Goal: Task Accomplishment & Management: Manage account settings

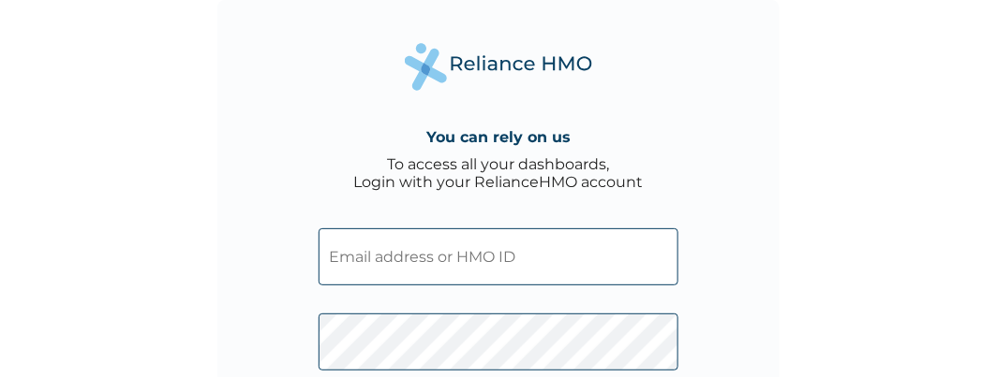
click at [391, 265] on input "text" at bounding box center [498, 257] width 360 height 57
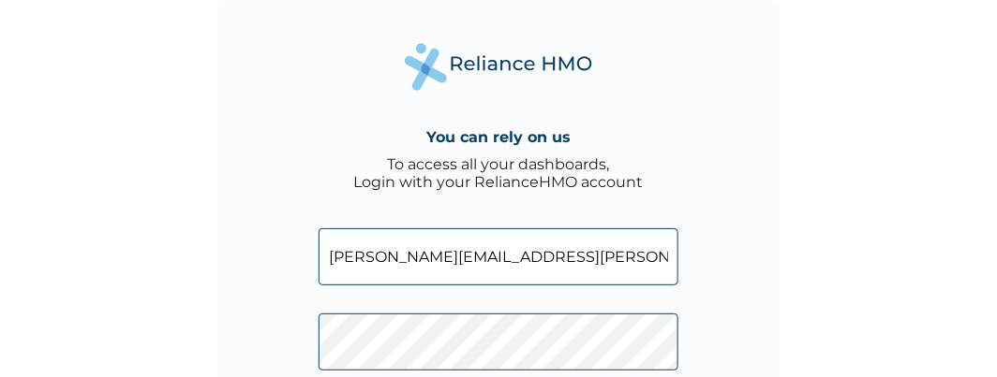
type input "[PERSON_NAME][EMAIL_ADDRESS][PERSON_NAME][DOMAIN_NAME]"
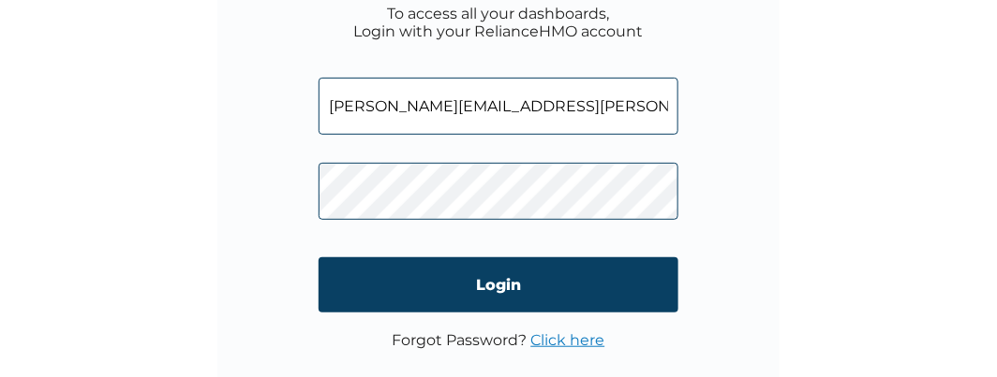
scroll to position [152, 0]
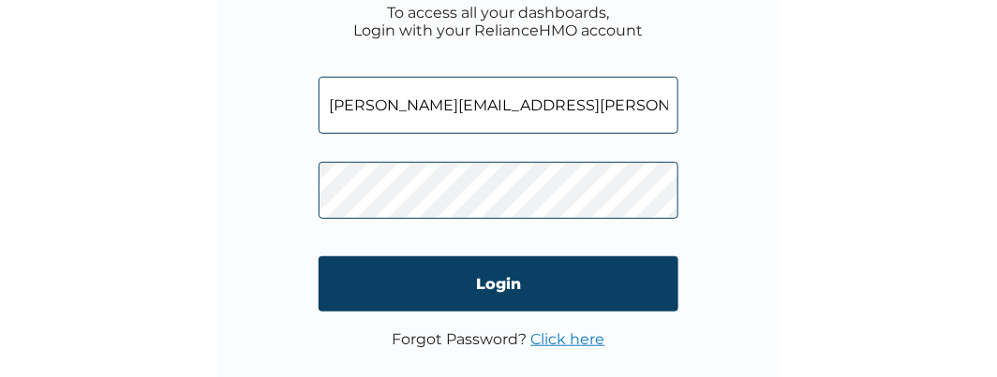
click at [572, 333] on link "Click here" at bounding box center [568, 340] width 74 height 18
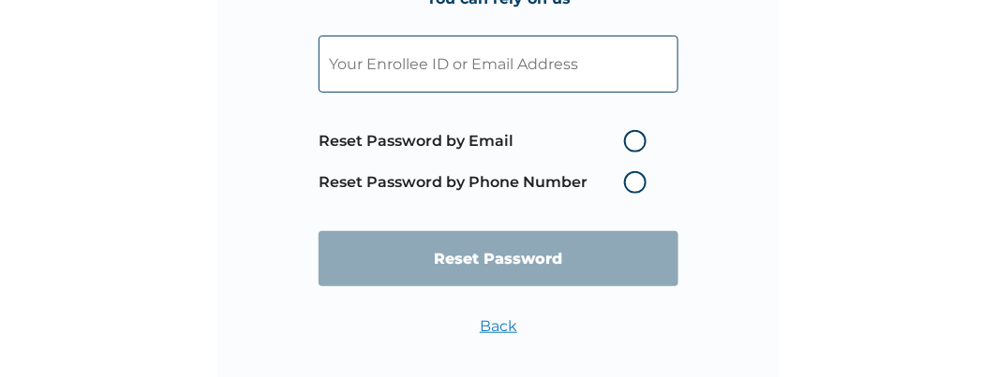
scroll to position [167, 0]
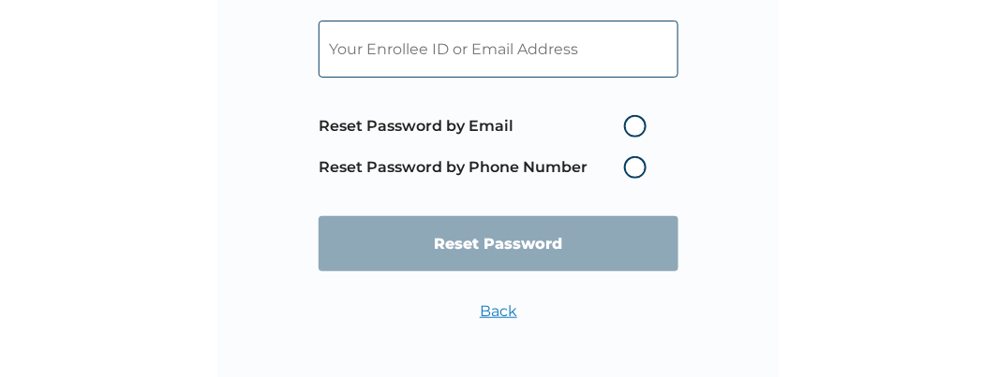
click at [646, 128] on label "Reset Password by Email" at bounding box center [486, 126] width 337 height 22
click at [627, 128] on input "Reset Password by Email" at bounding box center [613, 126] width 30 height 30
radio input "true"
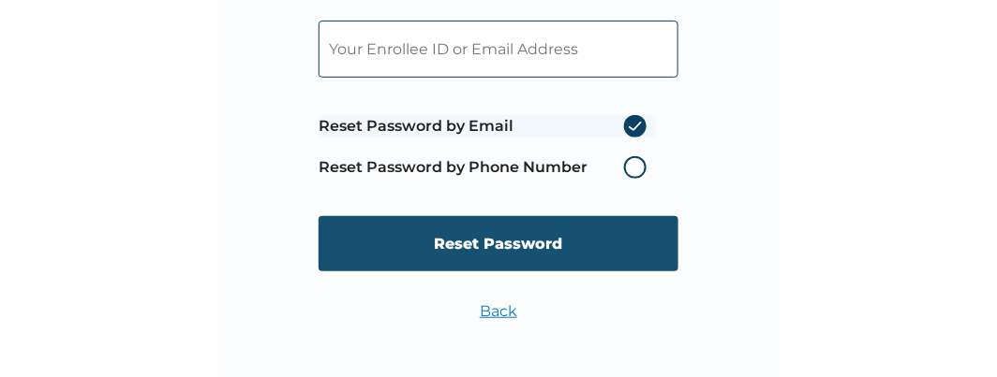
click at [524, 236] on input "Reset Password" at bounding box center [498, 243] width 360 height 55
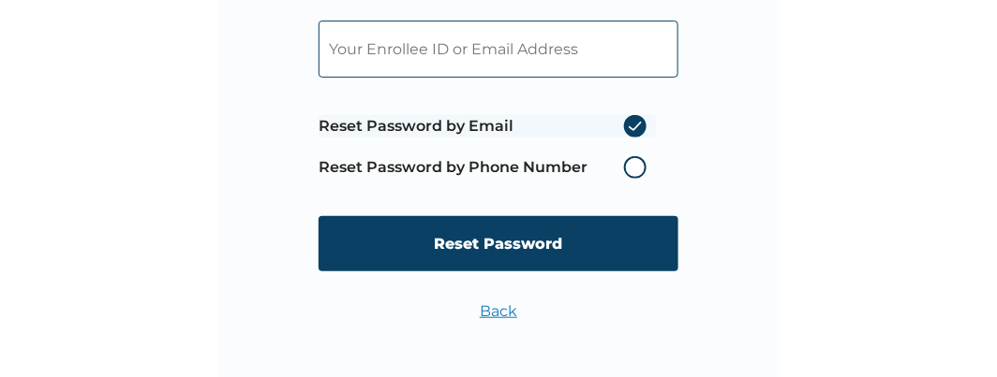
click at [372, 43] on input "text" at bounding box center [498, 49] width 360 height 57
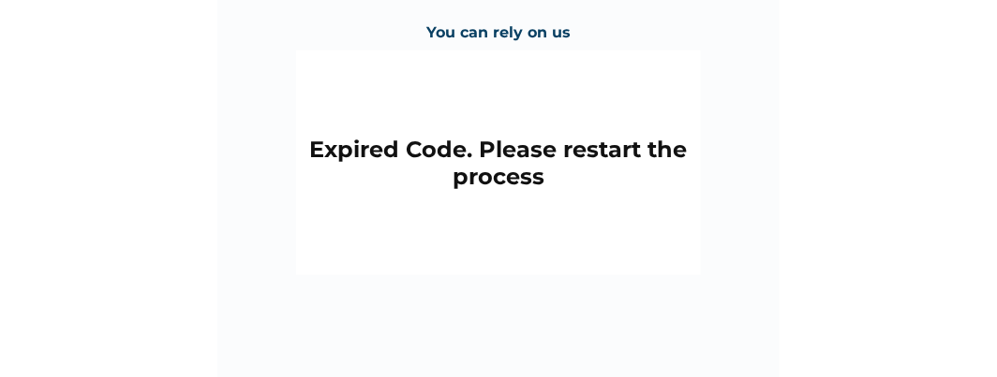
scroll to position [184, 0]
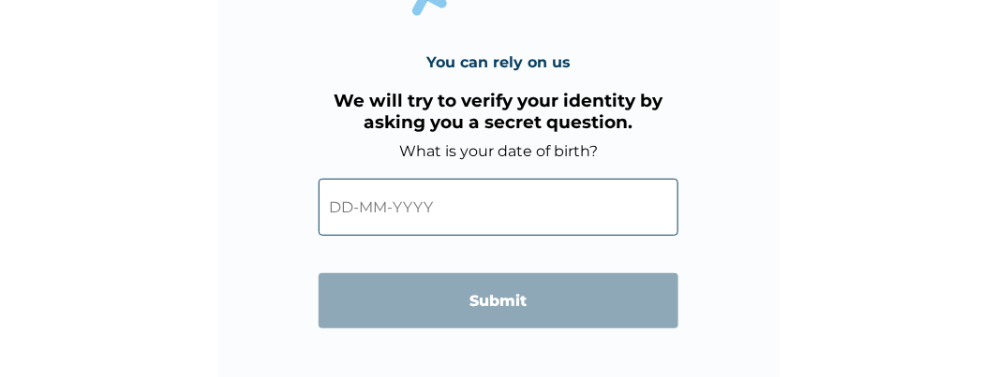
scroll to position [150, 0]
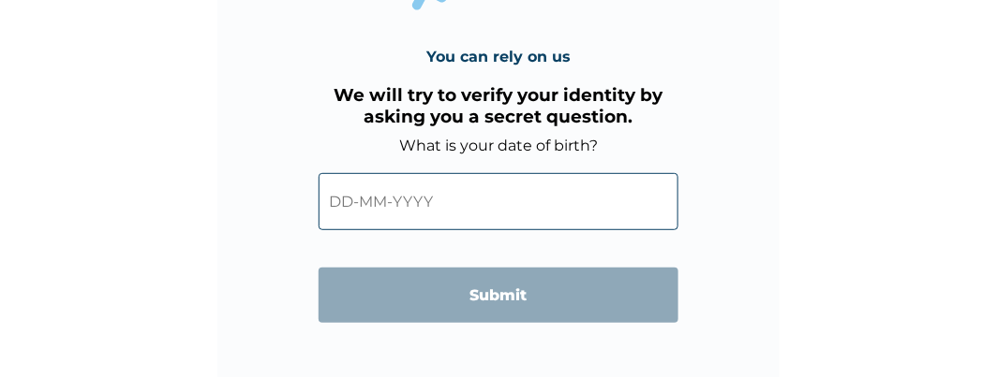
click at [343, 199] on input "text" at bounding box center [498, 201] width 360 height 57
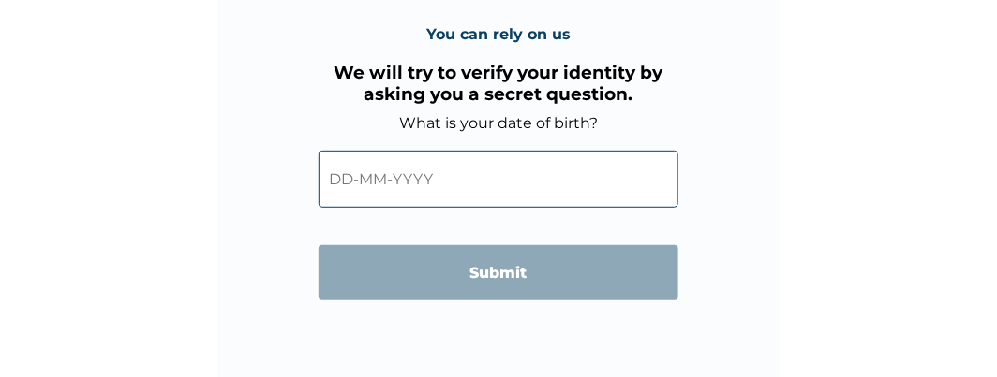
scroll to position [184, 0]
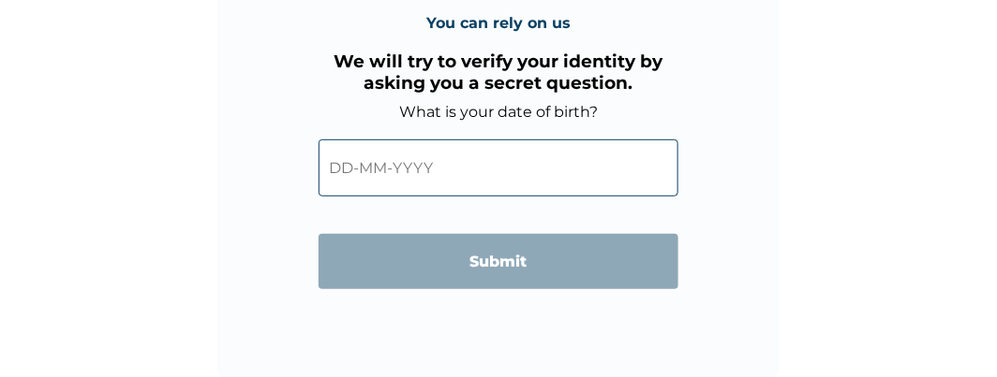
click at [353, 171] on input "text" at bounding box center [498, 168] width 360 height 57
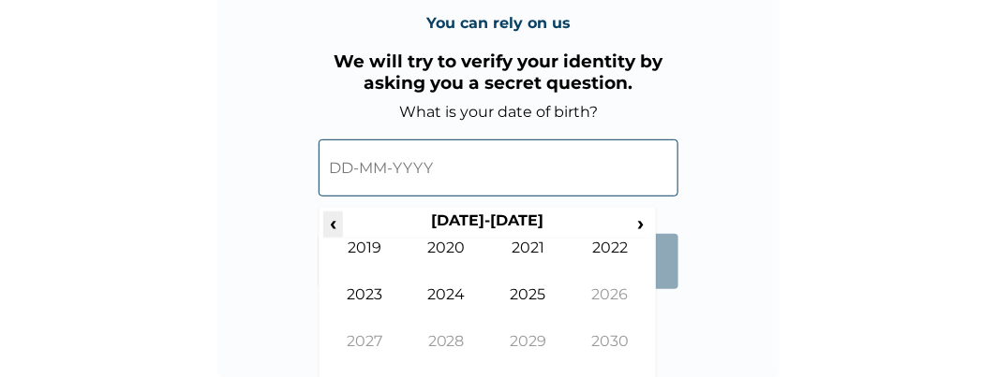
click at [332, 225] on span "‹" at bounding box center [333, 223] width 20 height 23
click at [332, 229] on span "‹" at bounding box center [333, 223] width 20 height 23
click at [332, 219] on span "‹" at bounding box center [333, 223] width 20 height 23
click at [334, 218] on span "‹" at bounding box center [333, 223] width 20 height 23
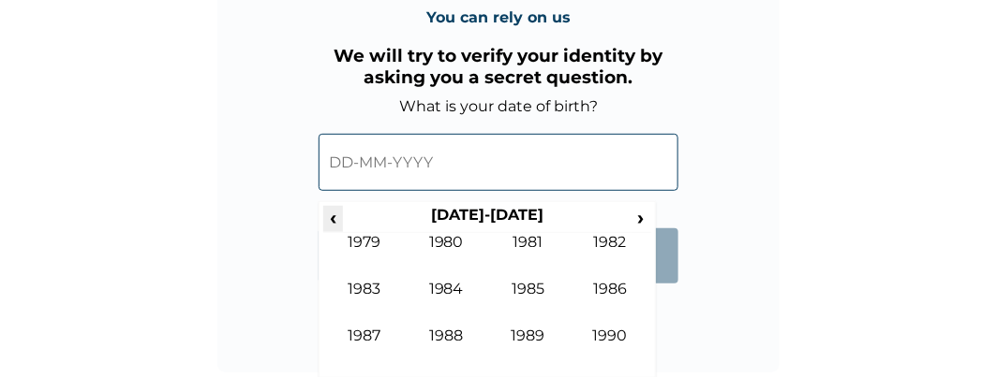
click at [332, 218] on span "‹" at bounding box center [333, 217] width 20 height 23
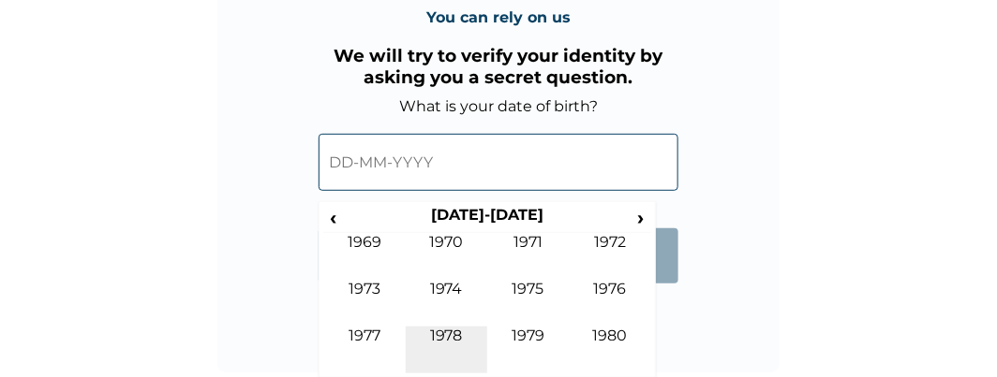
click at [442, 332] on td "1978" at bounding box center [447, 350] width 82 height 47
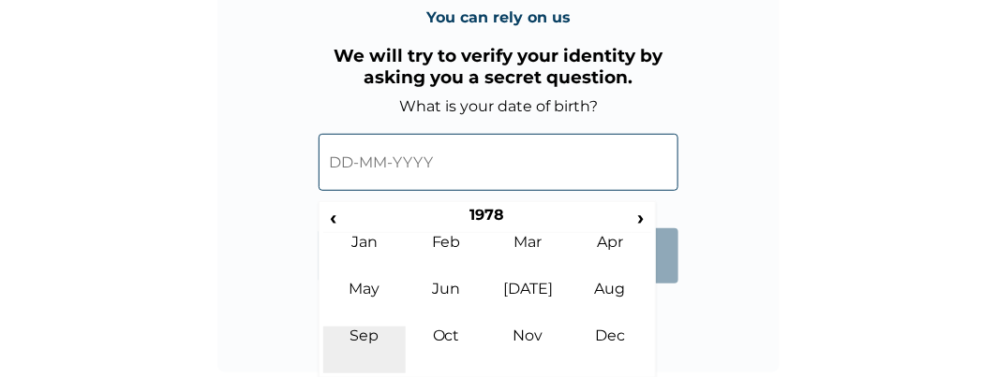
click at [357, 330] on td "Sep" at bounding box center [364, 350] width 82 height 47
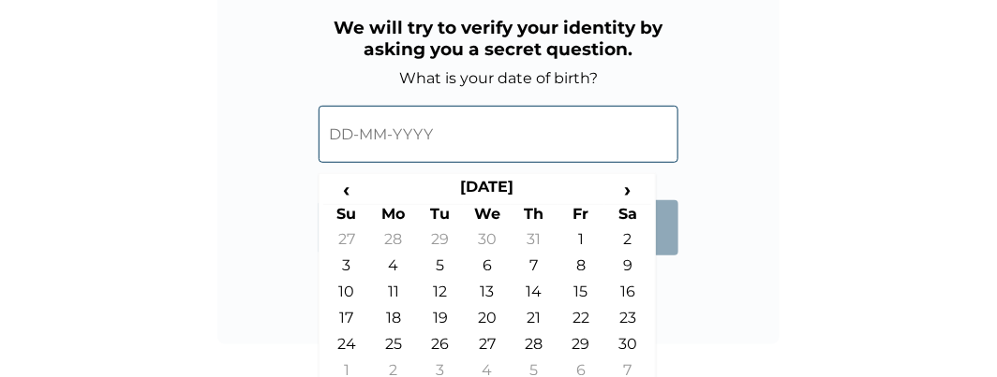
scroll to position [232, 0]
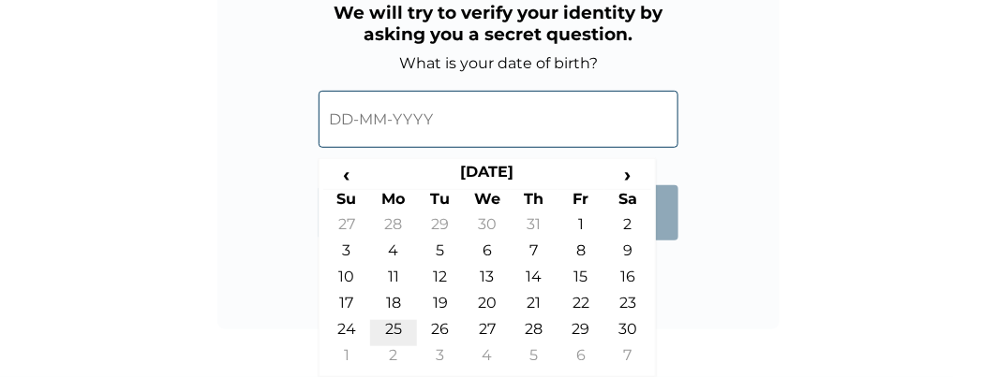
click at [391, 332] on td "25" at bounding box center [393, 333] width 47 height 26
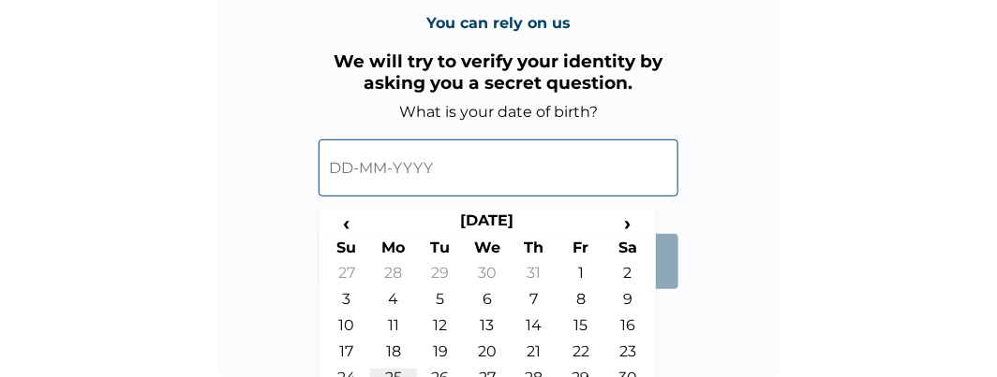
type input "25-09-1978"
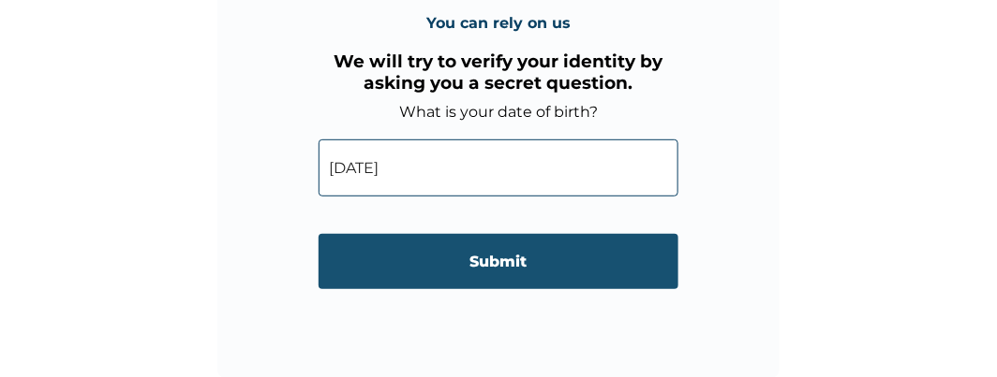
click at [492, 257] on input "Submit" at bounding box center [498, 261] width 360 height 55
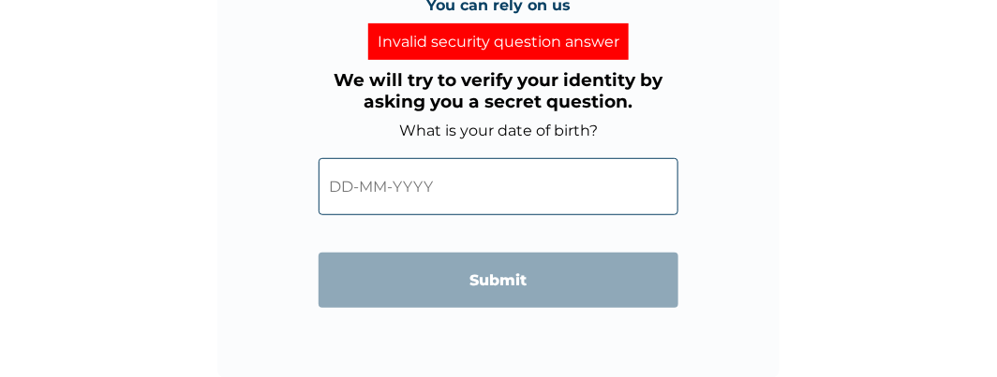
click at [394, 182] on input "text" at bounding box center [498, 186] width 360 height 57
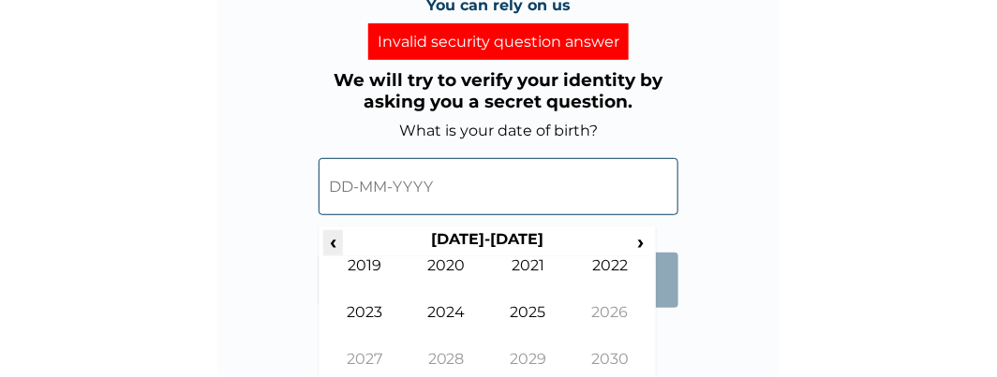
click at [332, 244] on span "‹" at bounding box center [333, 241] width 20 height 23
click at [335, 238] on span "‹" at bounding box center [333, 241] width 20 height 23
click at [333, 239] on span "‹" at bounding box center [333, 241] width 20 height 23
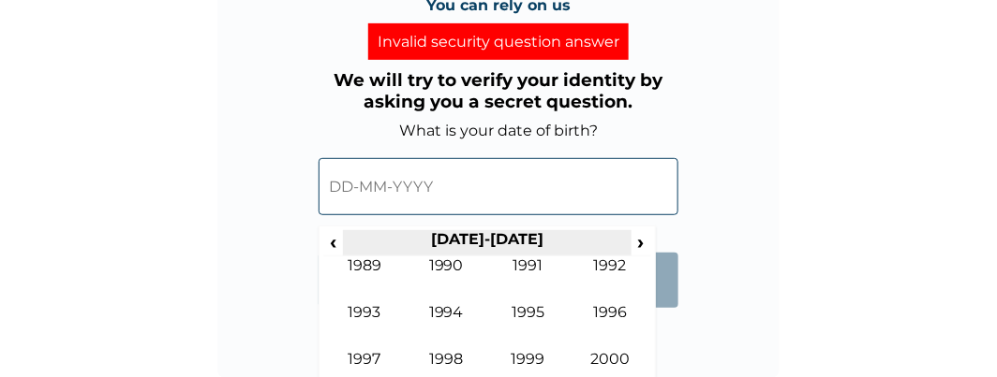
click at [350, 234] on th "1990-1999" at bounding box center [487, 243] width 288 height 26
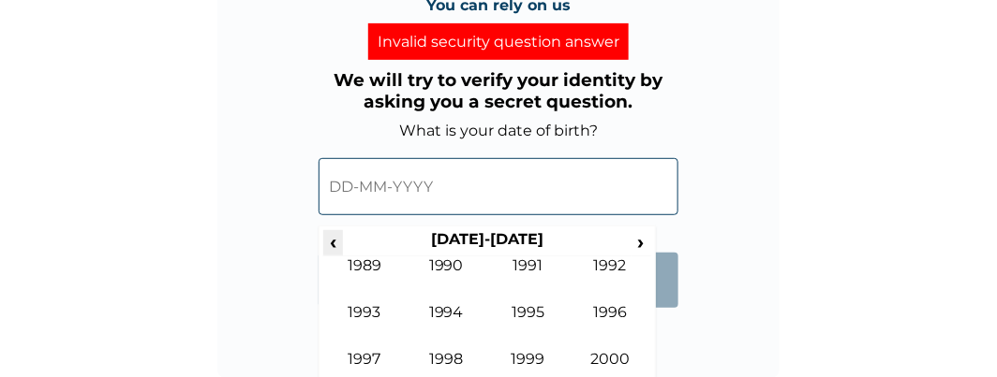
click at [333, 240] on span "‹" at bounding box center [333, 241] width 20 height 23
click at [332, 232] on span "‹" at bounding box center [333, 241] width 20 height 23
click at [462, 366] on td "1978" at bounding box center [447, 373] width 82 height 47
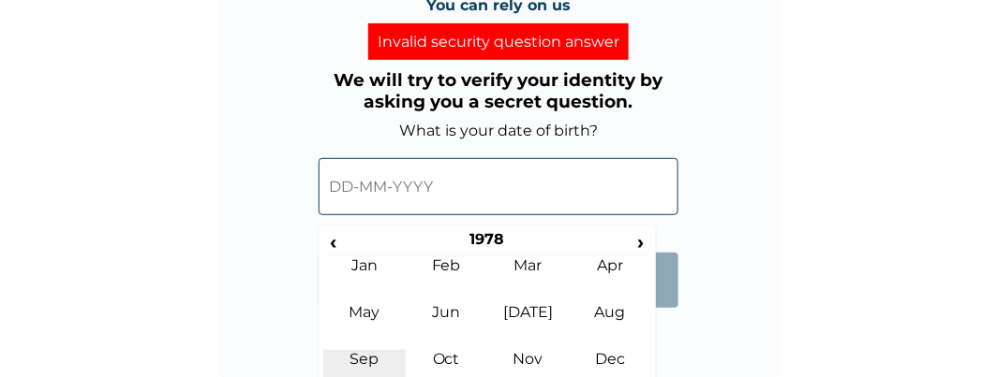
click at [363, 364] on td "Sep" at bounding box center [364, 373] width 82 height 47
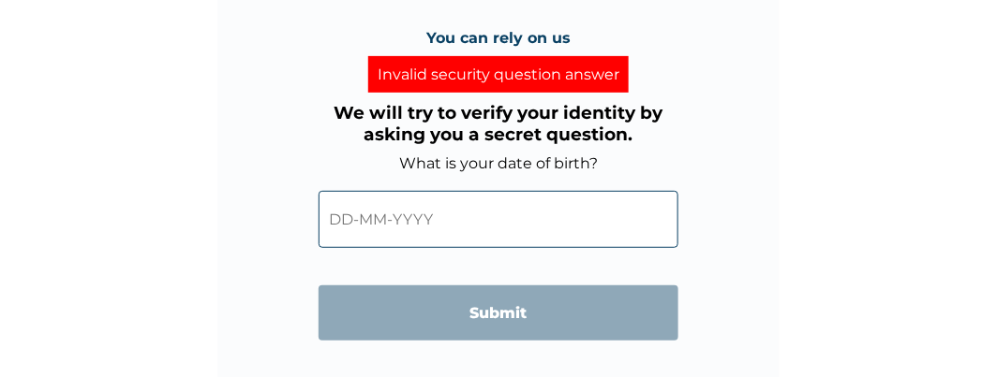
scroll to position [151, 0]
click at [432, 214] on input "text" at bounding box center [498, 219] width 360 height 57
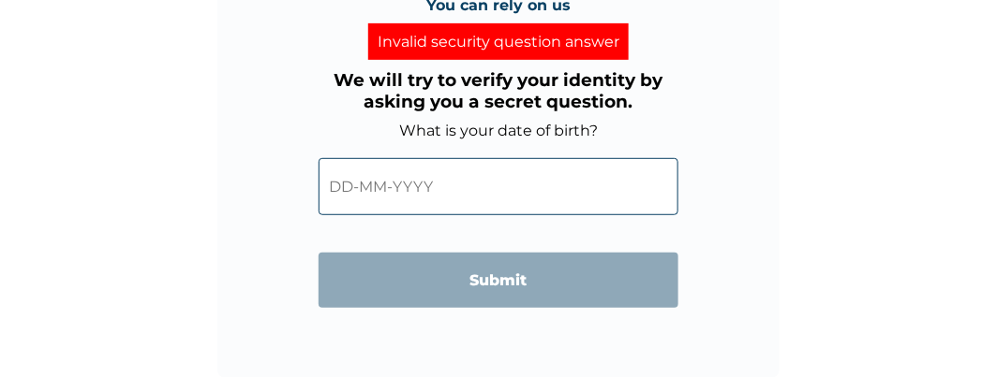
click at [543, 188] on input "text" at bounding box center [498, 186] width 360 height 57
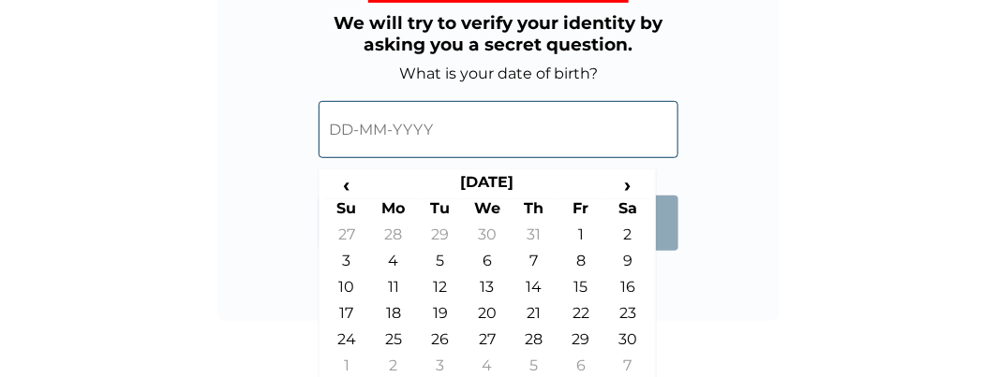
scroll to position [250, 0]
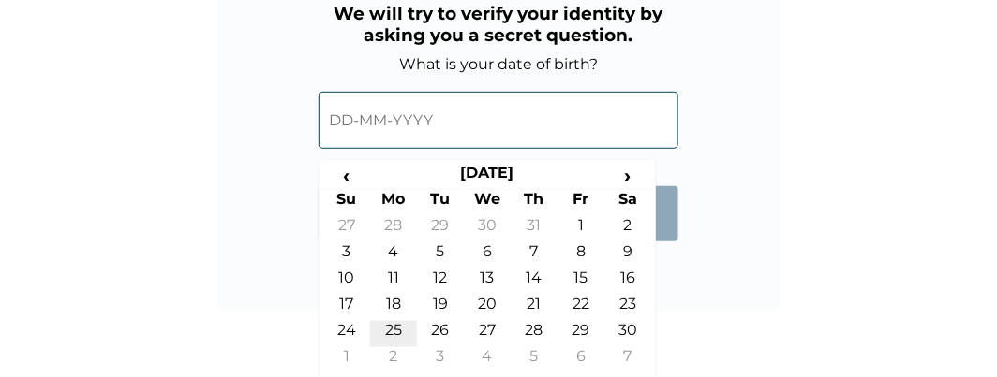
click at [390, 333] on td "25" at bounding box center [393, 334] width 47 height 26
type input "25-09-1978"
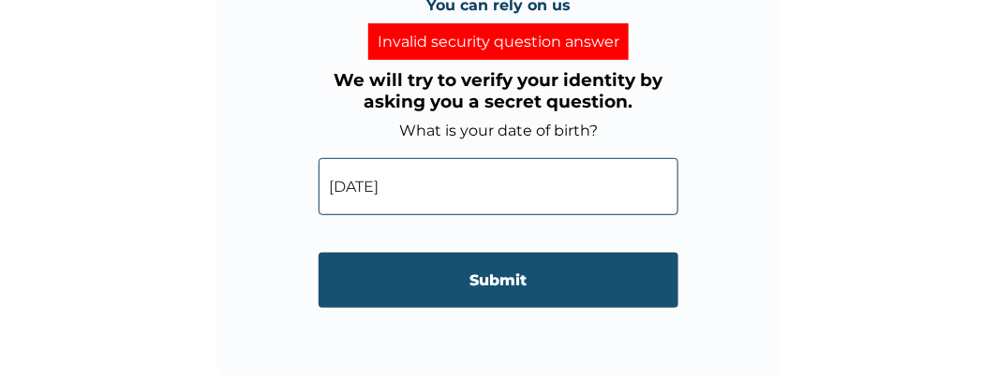
click at [510, 283] on input "Submit" at bounding box center [498, 280] width 360 height 55
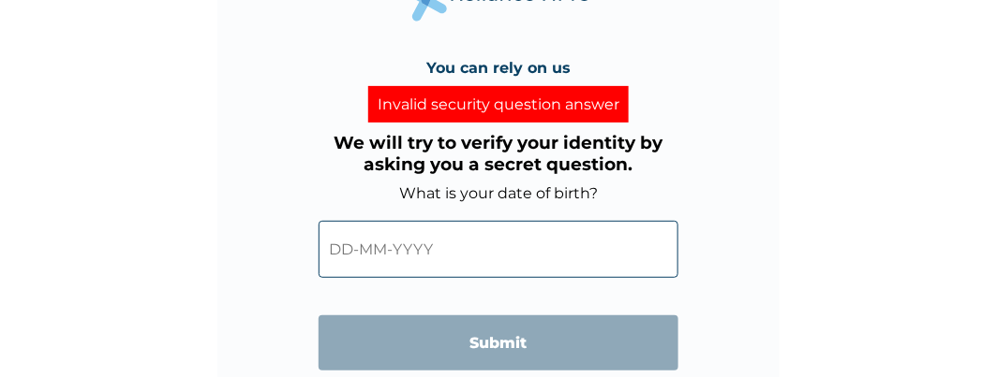
scroll to position [0, 0]
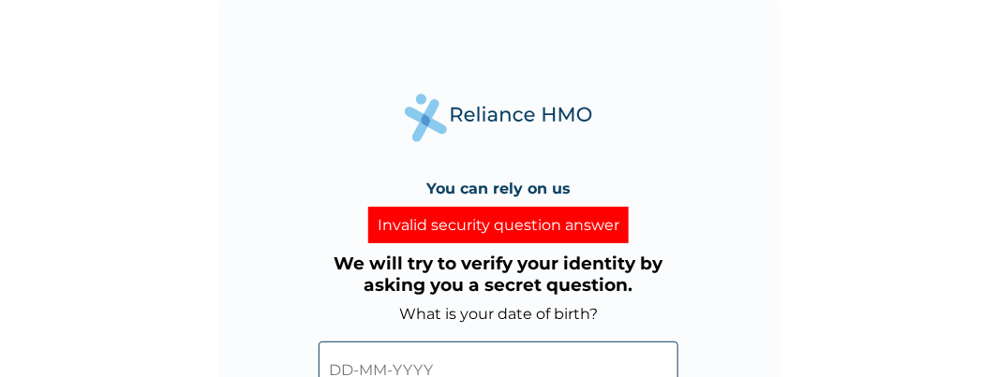
click at [911, 214] on div "You can rely on us Invalid security question answer We will try to verify your …" at bounding box center [498, 188] width 997 height 377
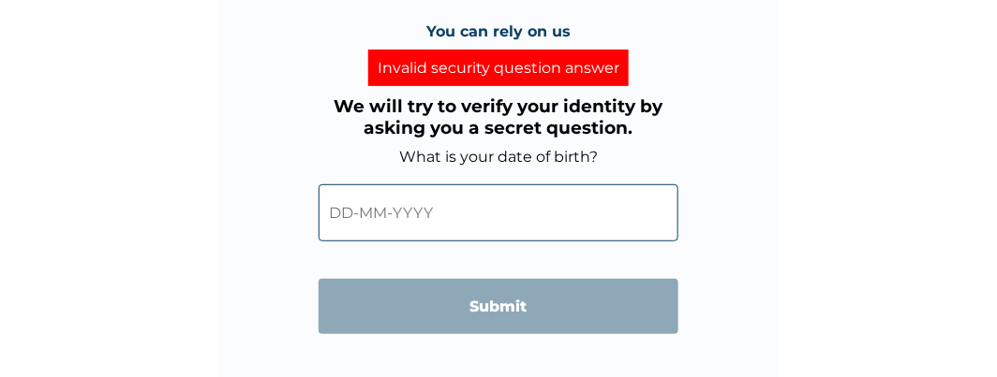
scroll to position [184, 0]
